Goal: Navigation & Orientation: Understand site structure

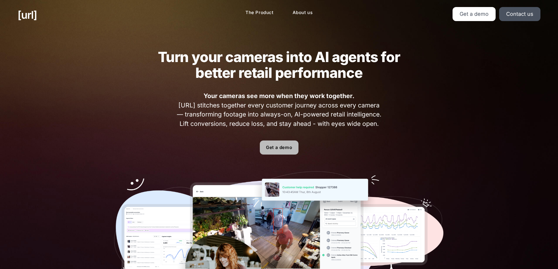
click at [289, 149] on link "Get a demo" at bounding box center [279, 148] width 39 height 14
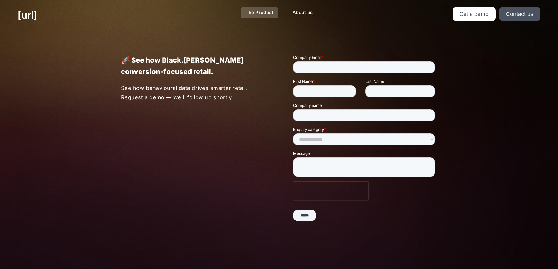
click at [251, 16] on link "The Product" at bounding box center [260, 12] width 38 height 11
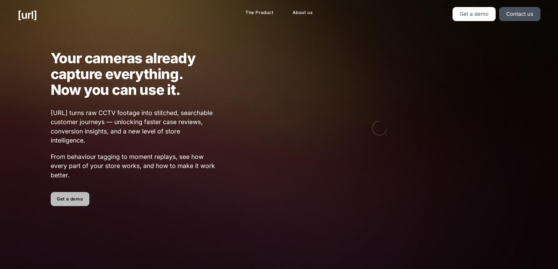
click at [72, 202] on link "Get a demo" at bounding box center [70, 199] width 39 height 14
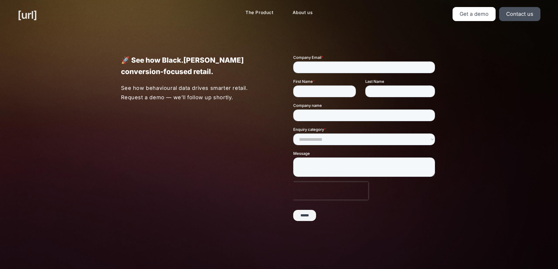
click at [34, 17] on link "[URL]" at bounding box center [27, 15] width 19 height 16
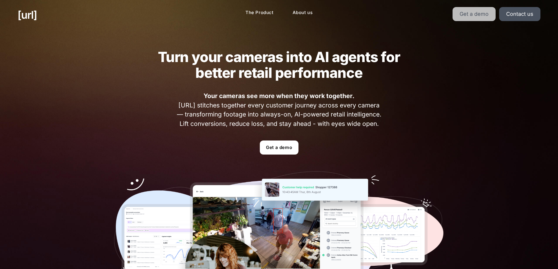
click at [467, 13] on link "Get a demo" at bounding box center [474, 14] width 43 height 14
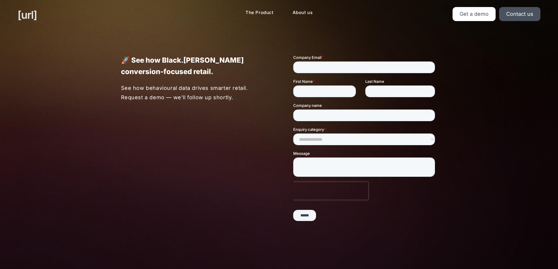
click at [27, 15] on link "[URL]" at bounding box center [27, 15] width 19 height 16
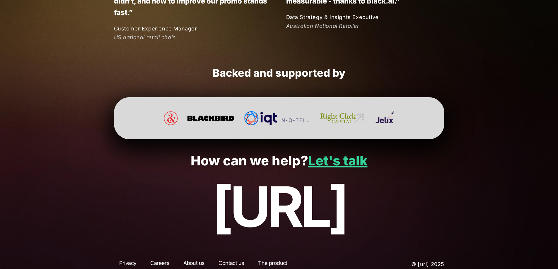
scroll to position [1550, 0]
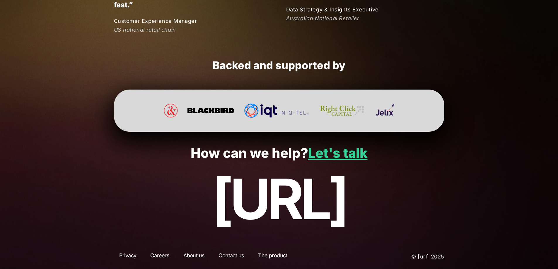
click at [124, 257] on link "Privacy" at bounding box center [128, 257] width 28 height 11
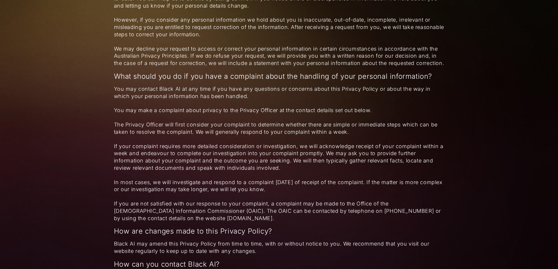
scroll to position [1305, 0]
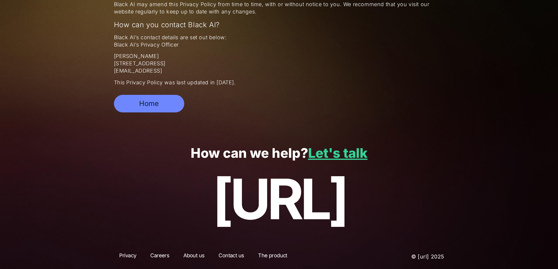
click at [164, 108] on link "Home" at bounding box center [149, 104] width 70 height 18
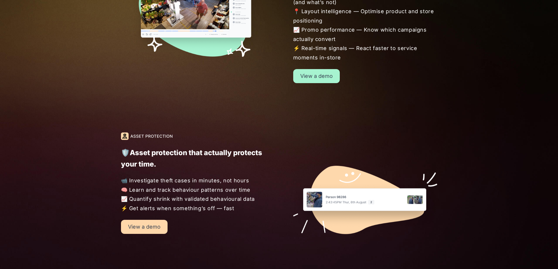
scroll to position [615, 0]
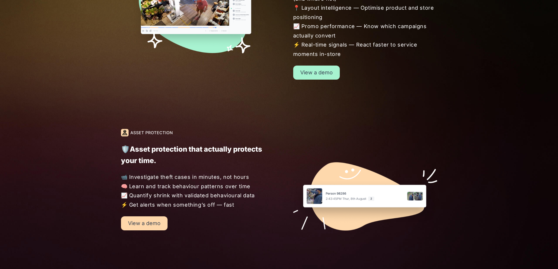
click at [317, 65] on div "🛍️ Higher baskets. Sharper layouts. Smarter moments. 🧠 Conversion clarity — See…" at bounding box center [351, 11] width 172 height 138
click at [318, 70] on link "View a demo" at bounding box center [316, 73] width 47 height 14
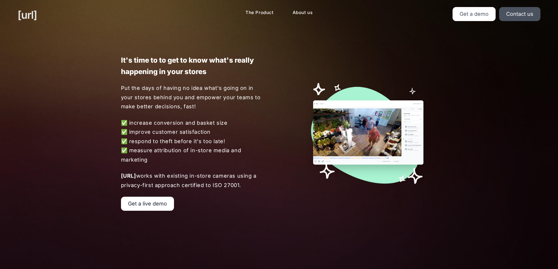
click at [27, 18] on link "[URL]" at bounding box center [27, 15] width 19 height 16
